Goal: Task Accomplishment & Management: Use online tool/utility

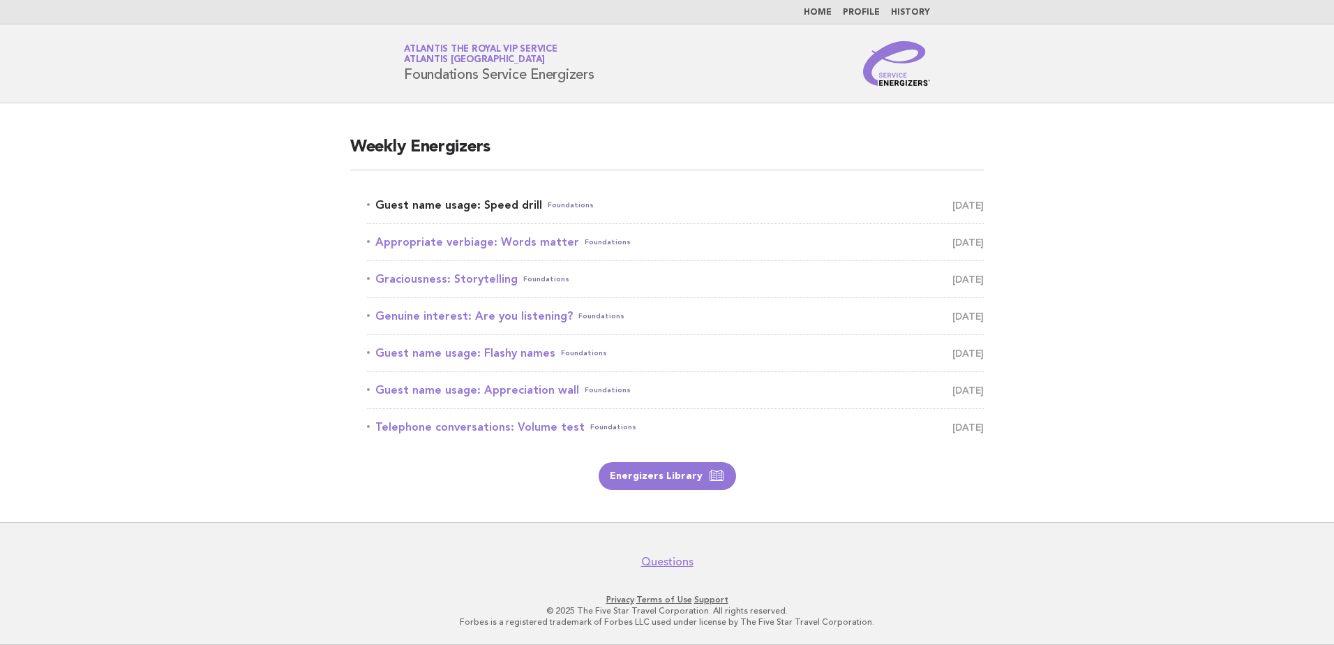
click at [414, 211] on link "Guest name usage: Speed drill Foundations August 13" at bounding box center [675, 205] width 617 height 20
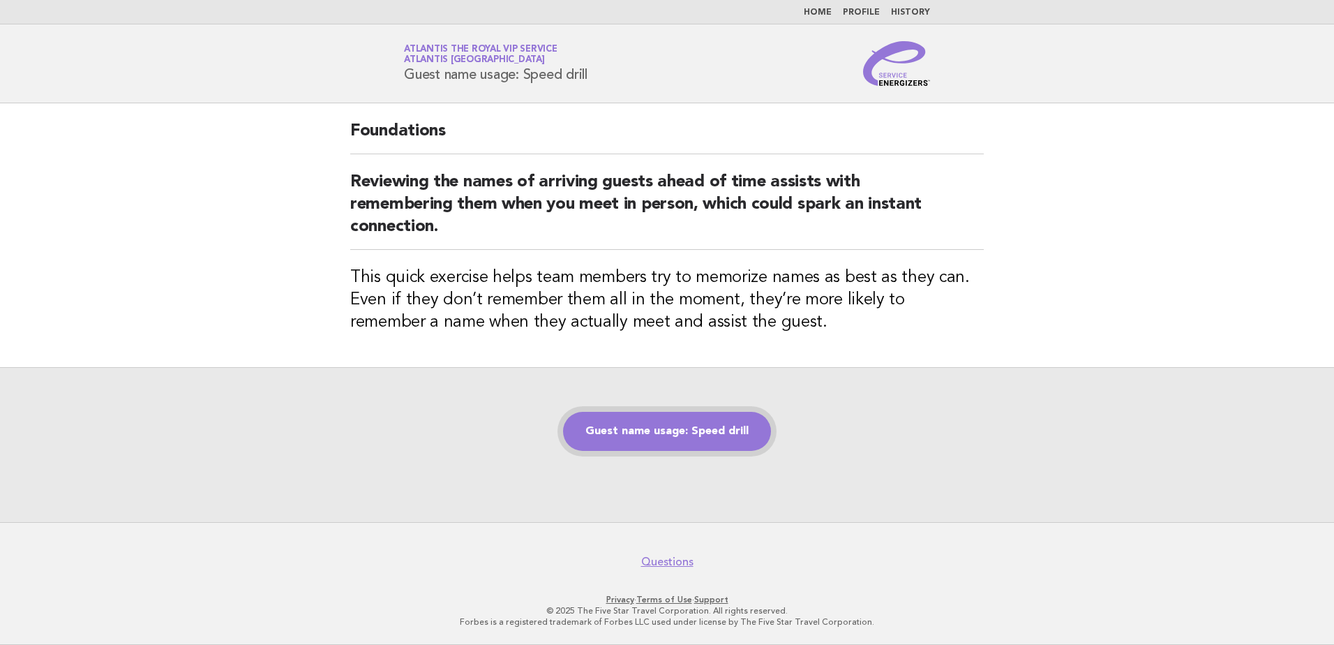
click at [656, 420] on link "Guest name usage: Speed drill" at bounding box center [667, 431] width 208 height 39
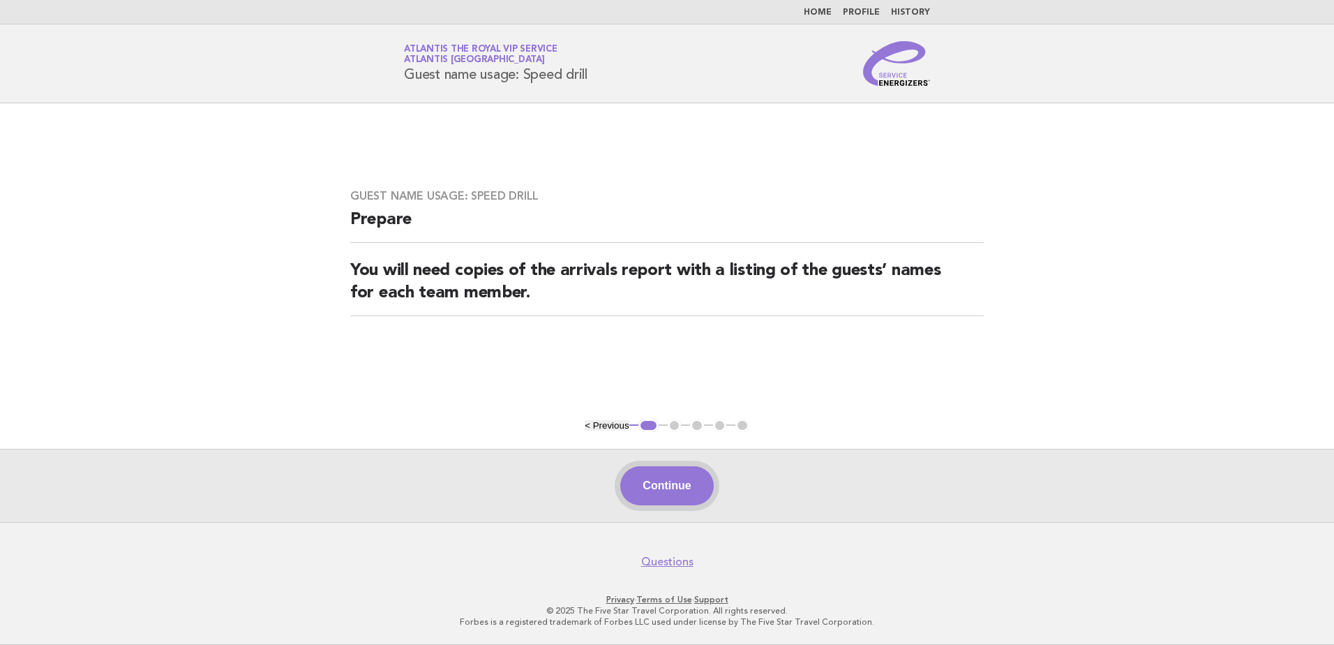
click at [671, 493] on button "Continue" at bounding box center [666, 485] width 93 height 39
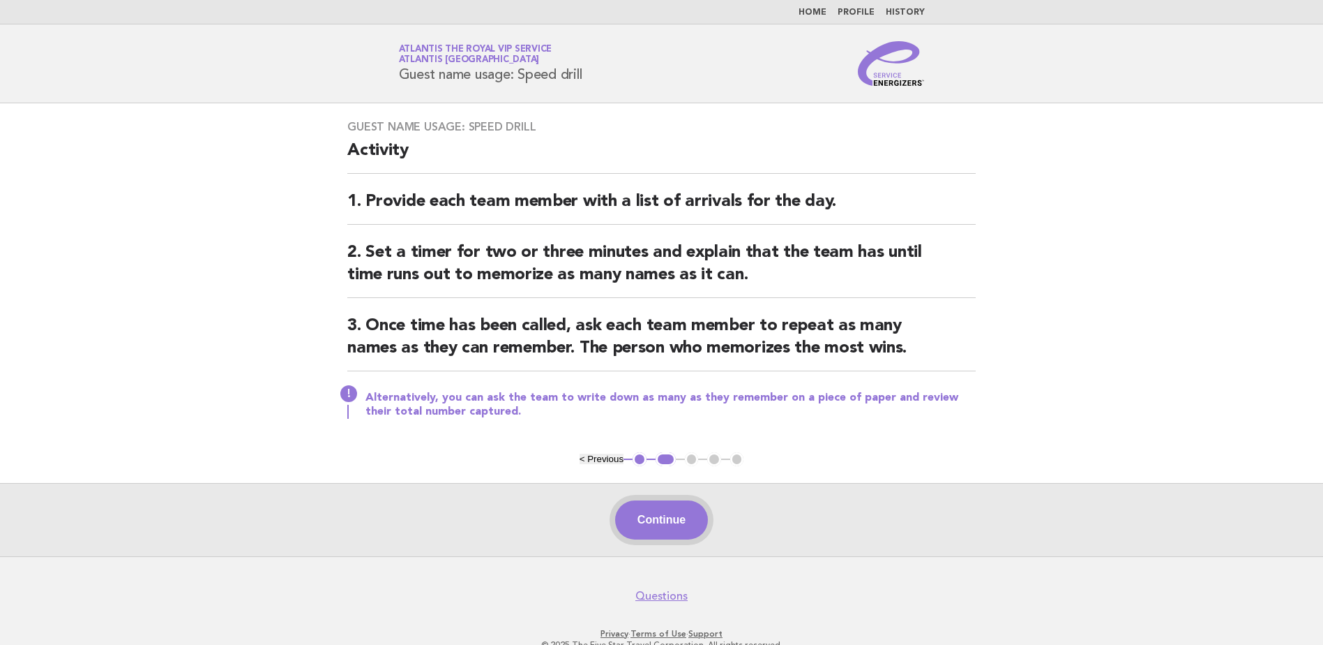
click at [644, 522] on button "Continue" at bounding box center [661, 519] width 93 height 39
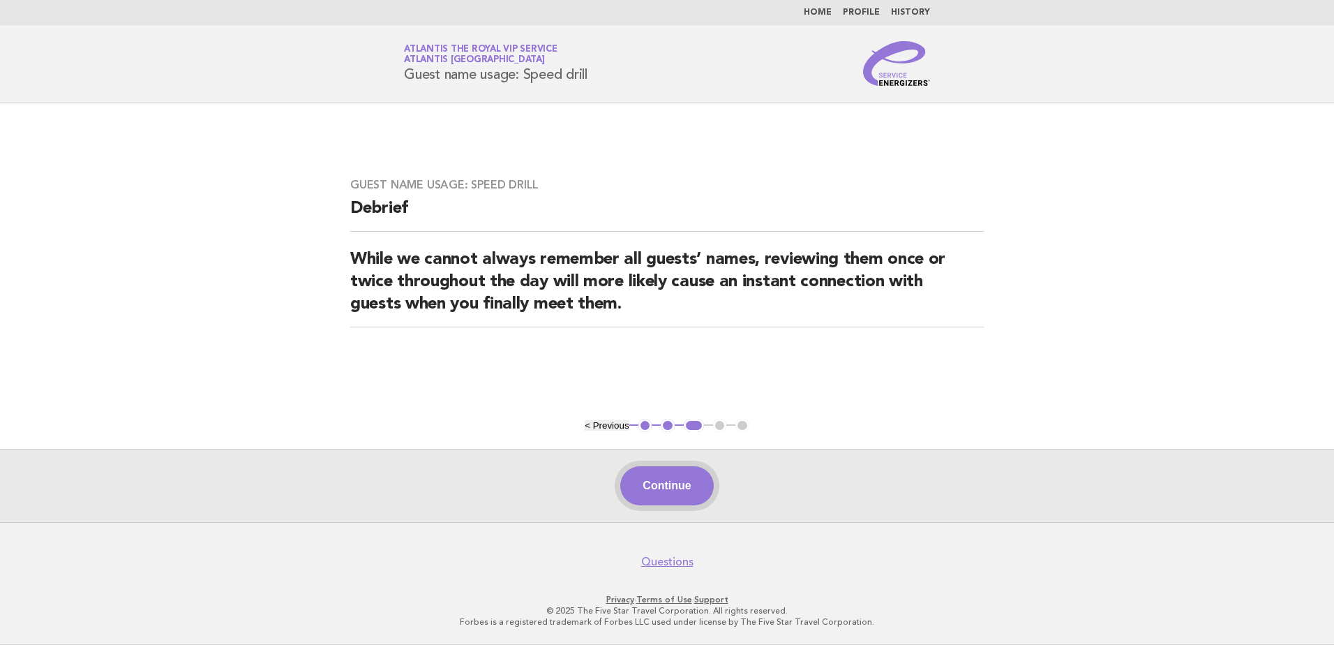
click at [652, 484] on button "Continue" at bounding box center [666, 485] width 93 height 39
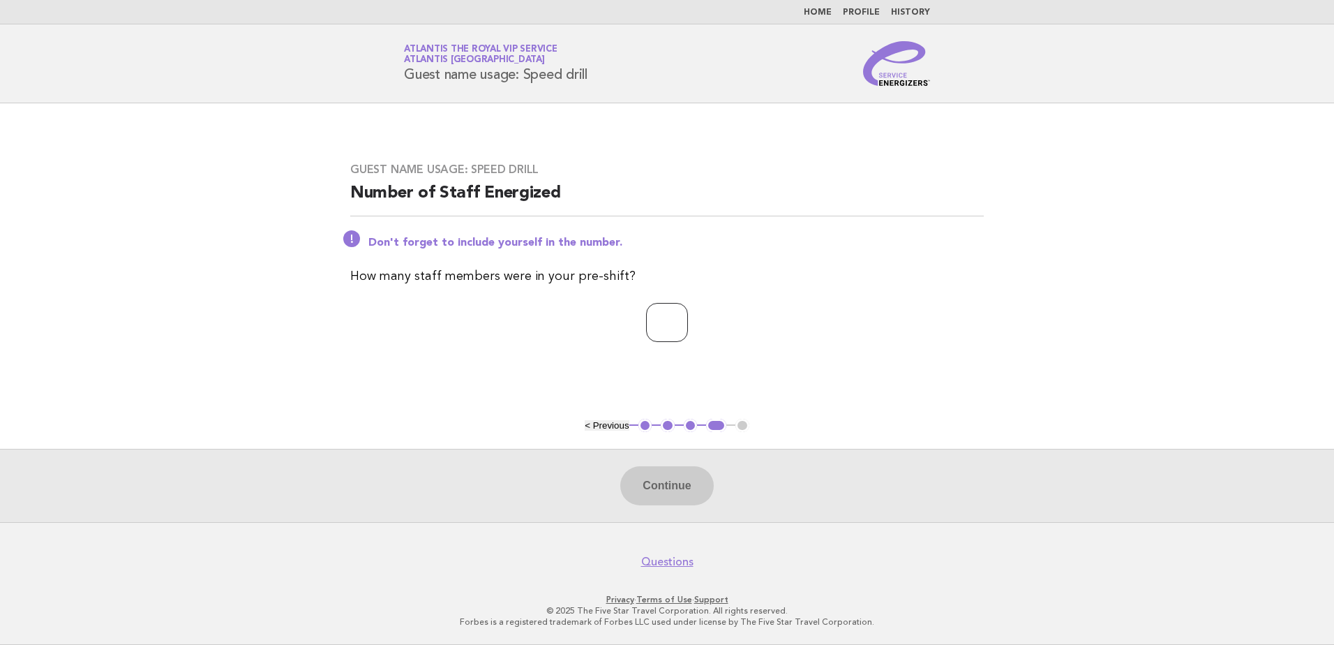
click at [646, 322] on input "number" at bounding box center [667, 322] width 42 height 39
type input "**"
click at [688, 482] on button "Continue" at bounding box center [666, 485] width 93 height 39
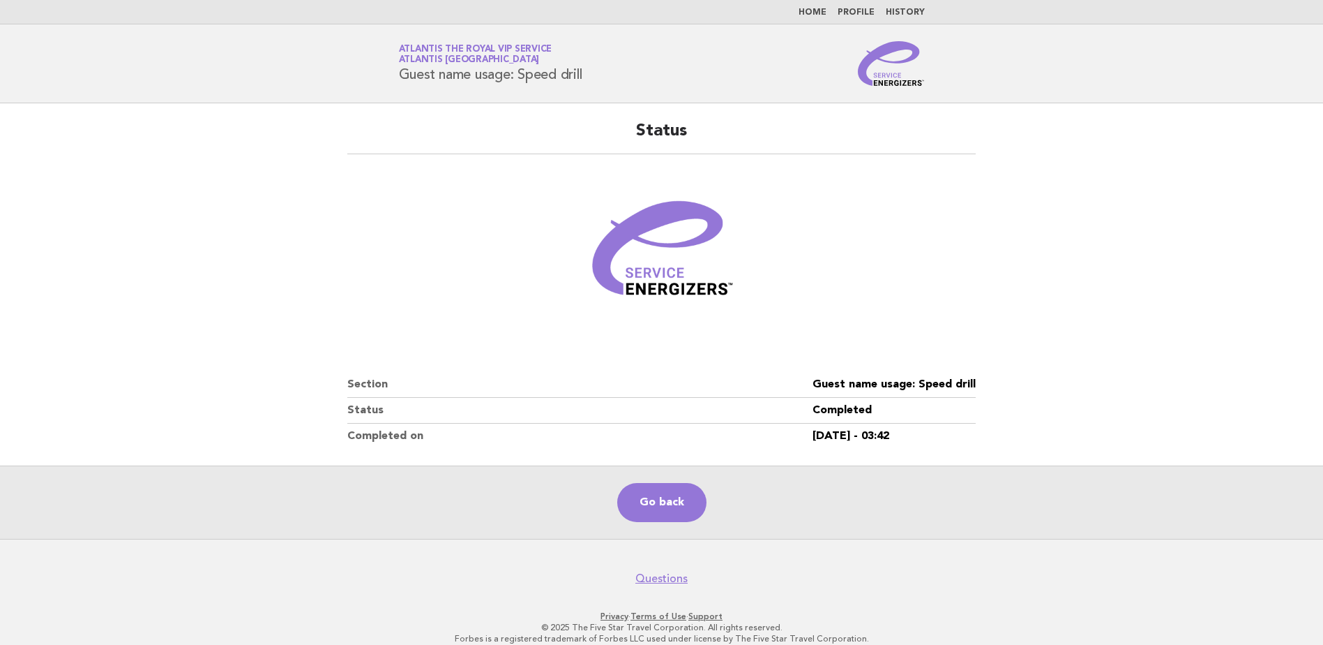
click at [460, 53] on link "Atlantis the Royal VIP Service Atlantis Dubai" at bounding box center [475, 55] width 153 height 20
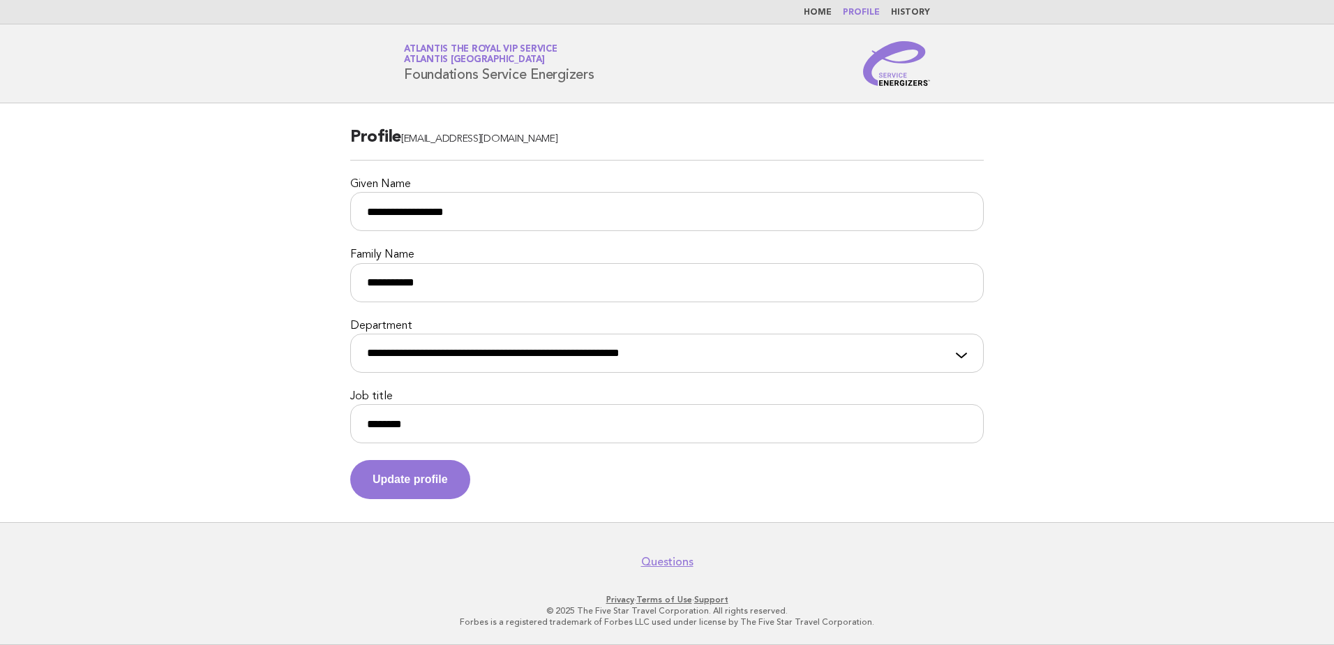
click at [824, 13] on link "Home" at bounding box center [818, 12] width 28 height 8
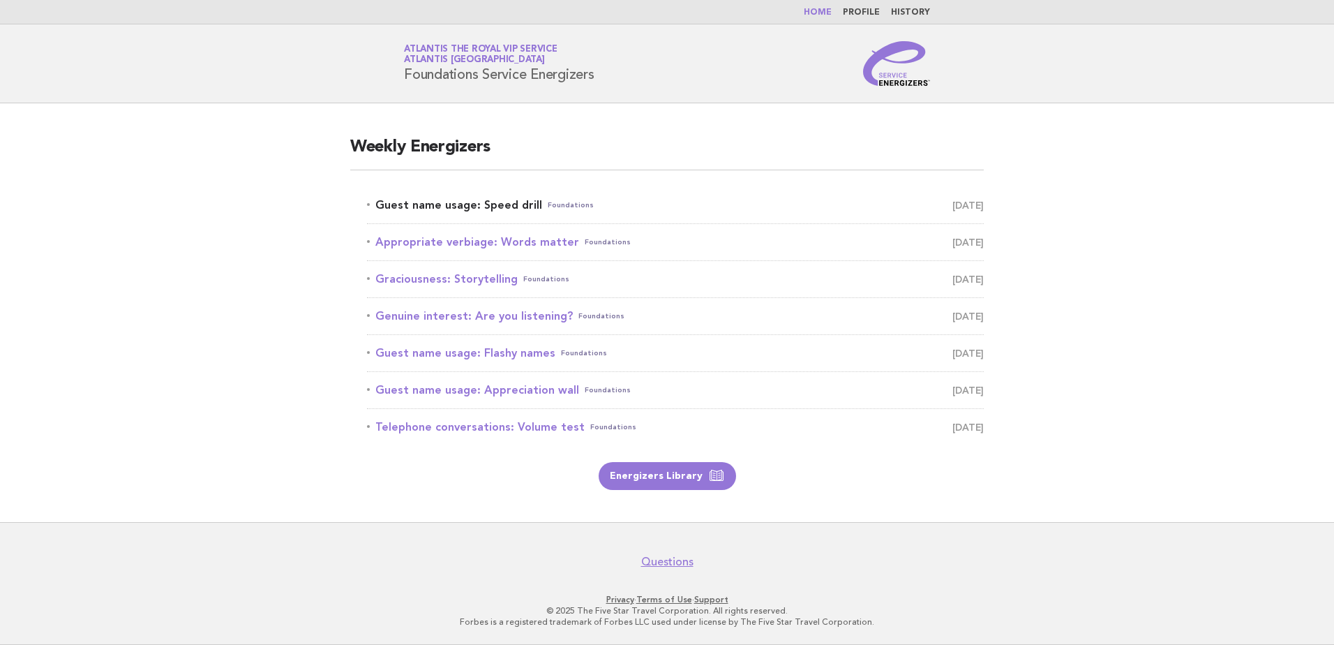
click at [403, 208] on link "Guest name usage: Speed drill Foundations [DATE]" at bounding box center [675, 205] width 617 height 20
